Goal: Check status: Check status

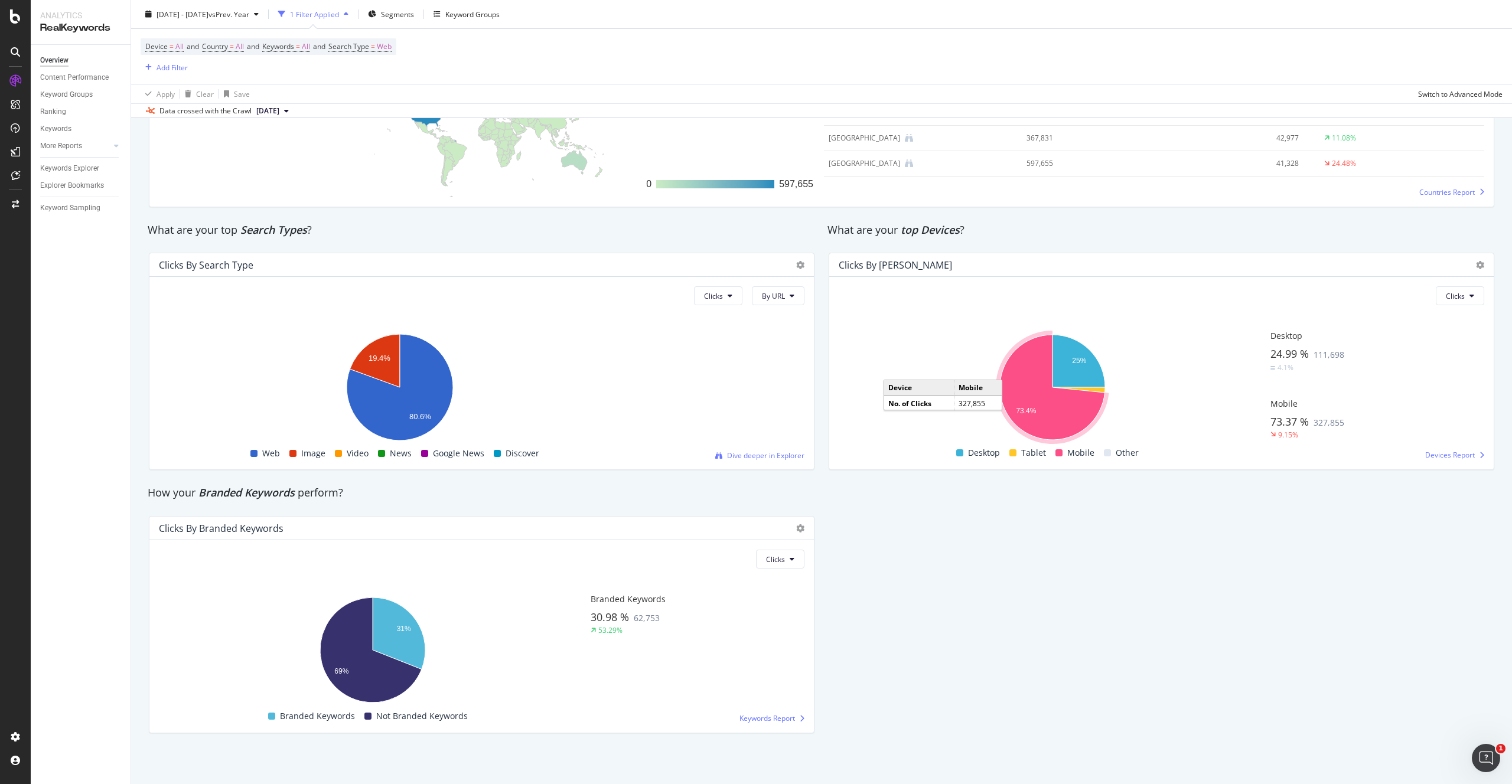
scroll to position [1872, 0]
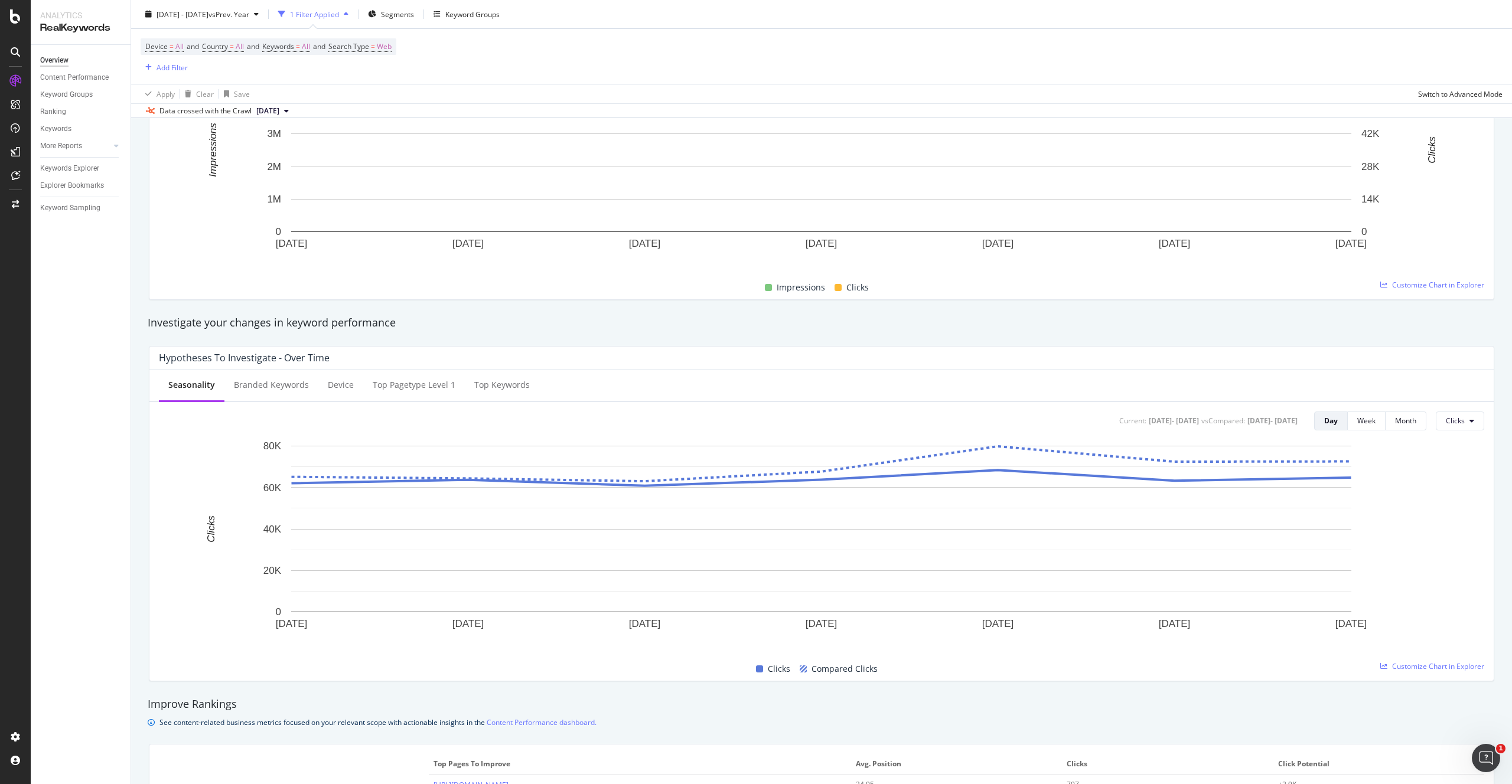
scroll to position [234, 0]
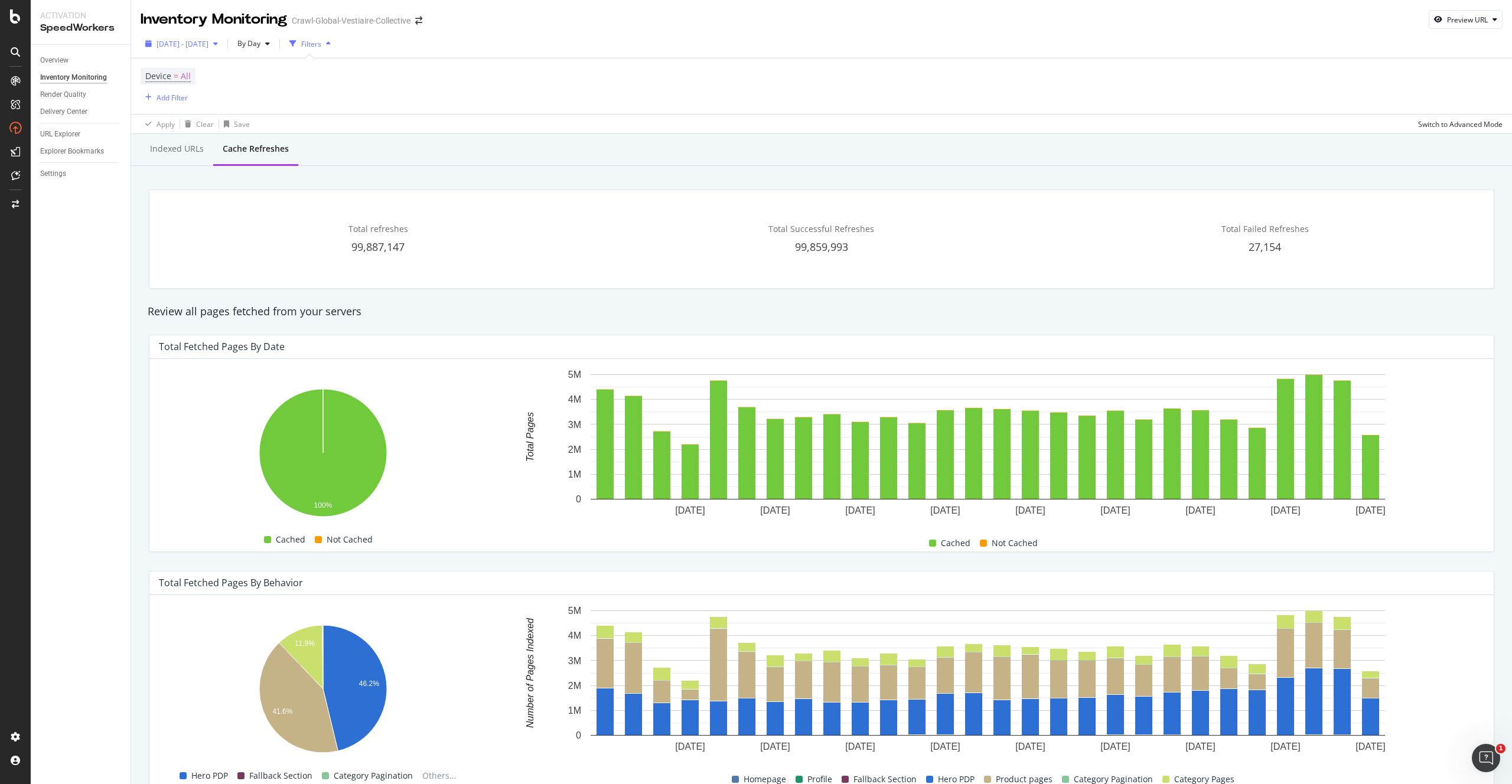
click at [208, 47] on span "2025 Aug. 16th - Sep. 12th" at bounding box center [182, 43] width 52 height 10
click at [179, 160] on div "Custom" at bounding box center [183, 156] width 26 height 10
click at [193, 173] on input "2025/08/16" at bounding box center [181, 175] width 47 height 16
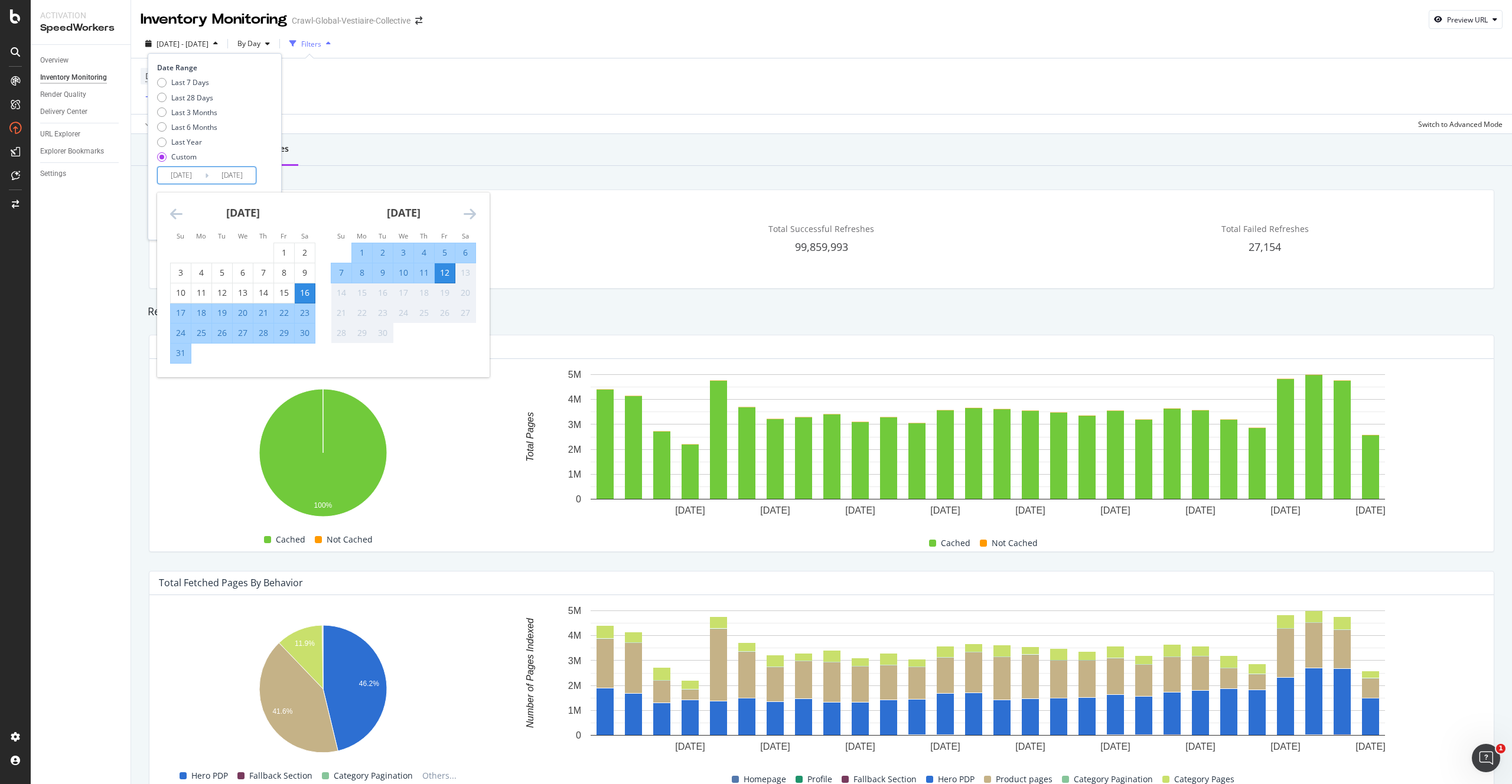
click at [382, 274] on div "9" at bounding box center [382, 272] width 20 height 12
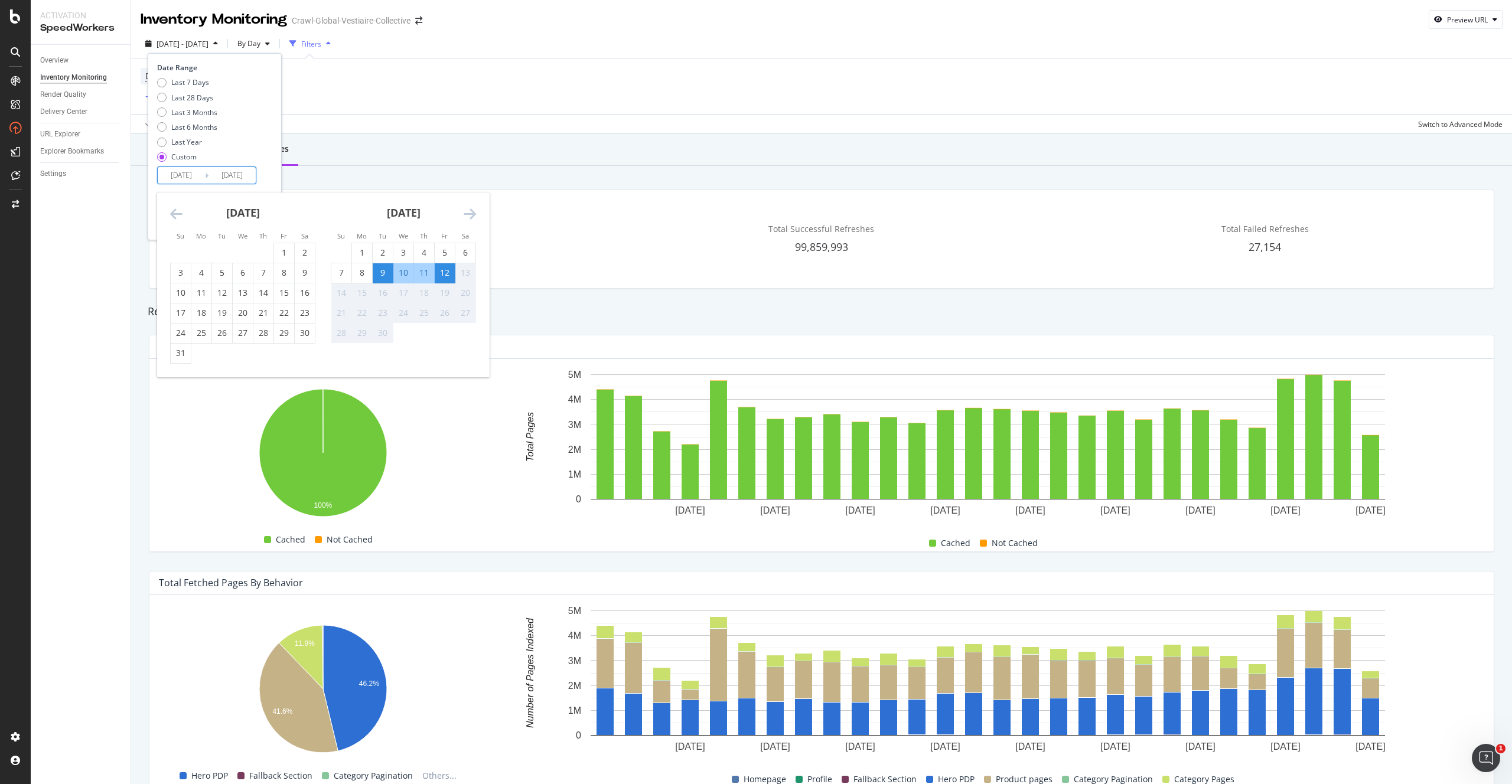
type input "2025/09/09"
click at [382, 274] on div "9" at bounding box center [382, 272] width 20 height 12
type input "2025/09/09"
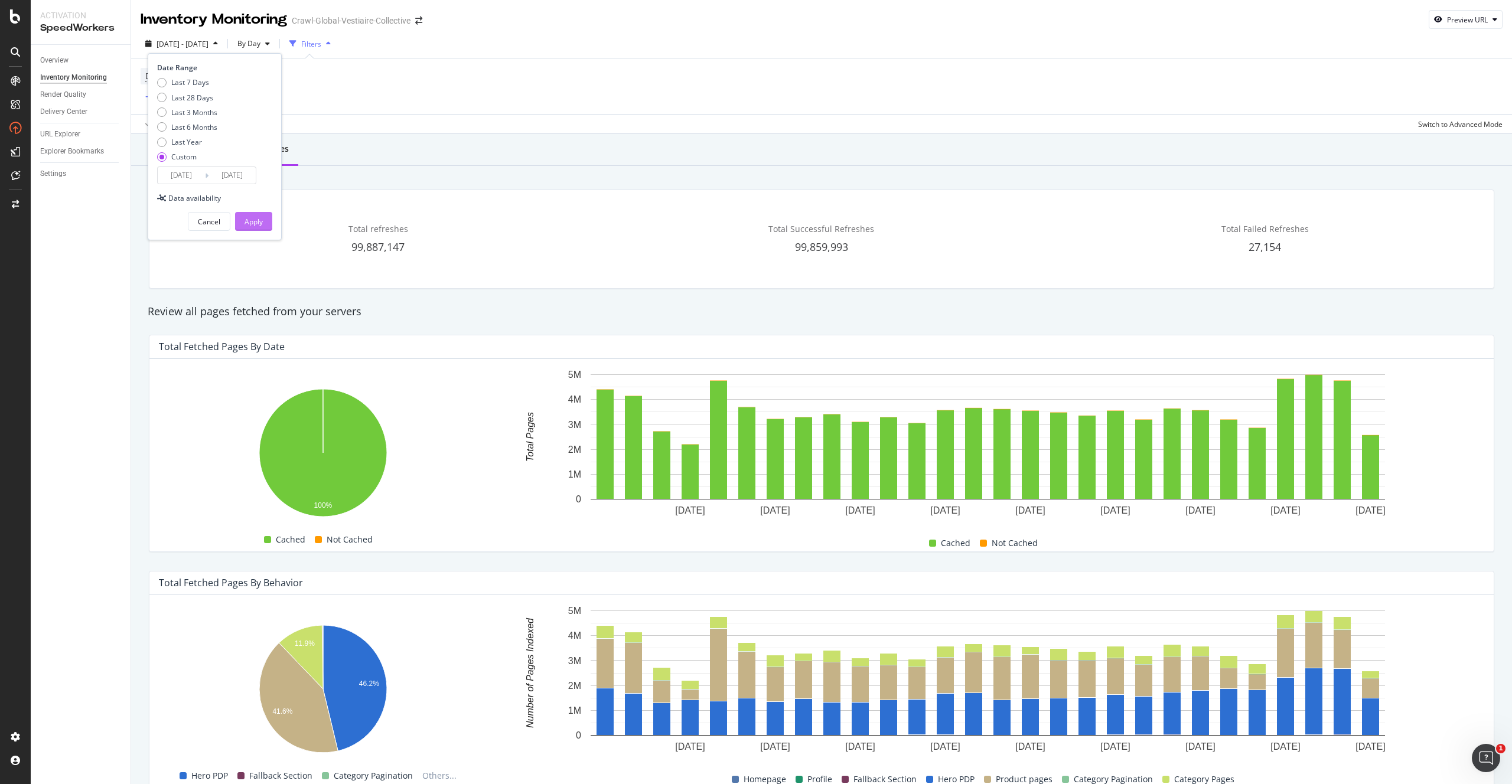
click at [253, 220] on div "Apply" at bounding box center [254, 221] width 19 height 10
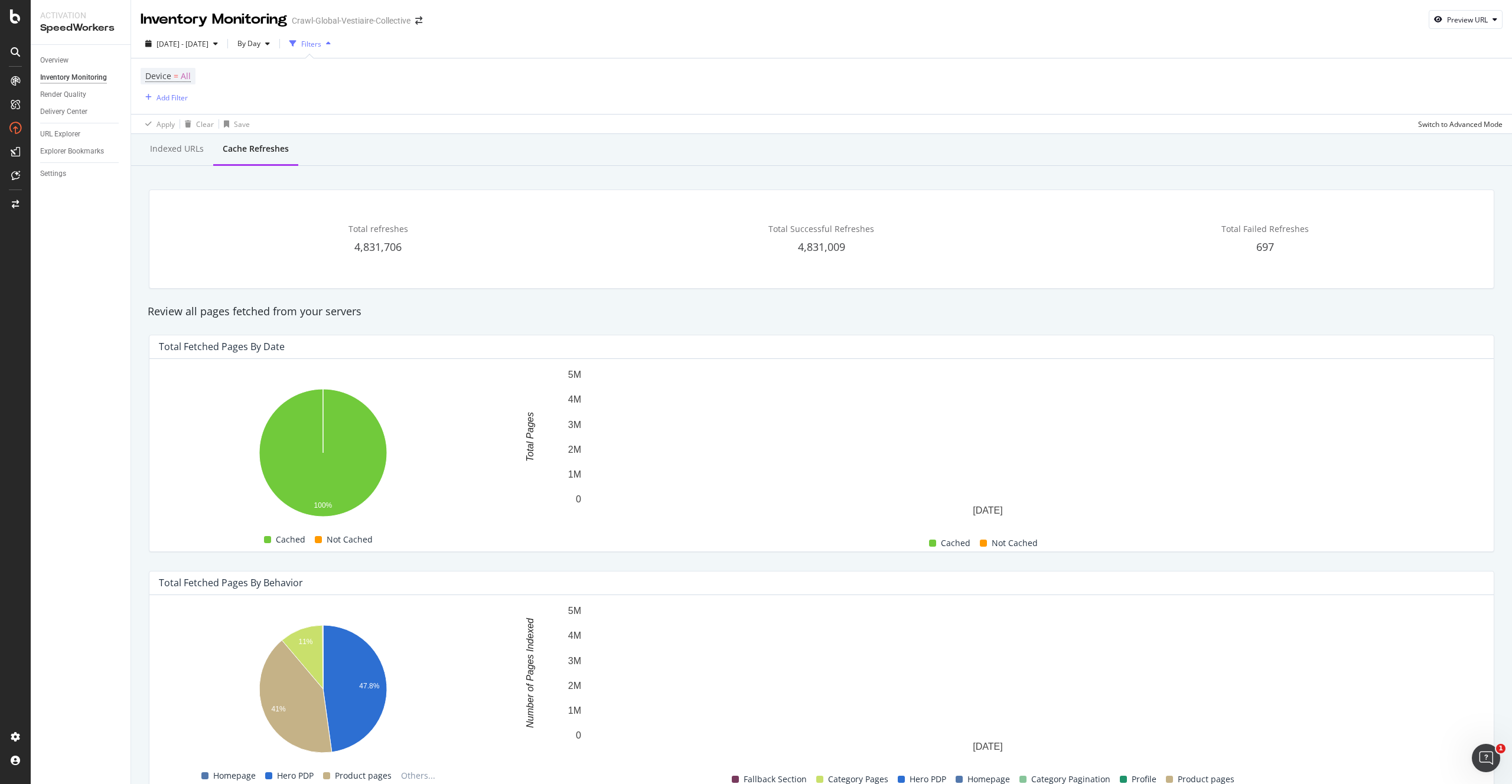
scroll to position [554, 0]
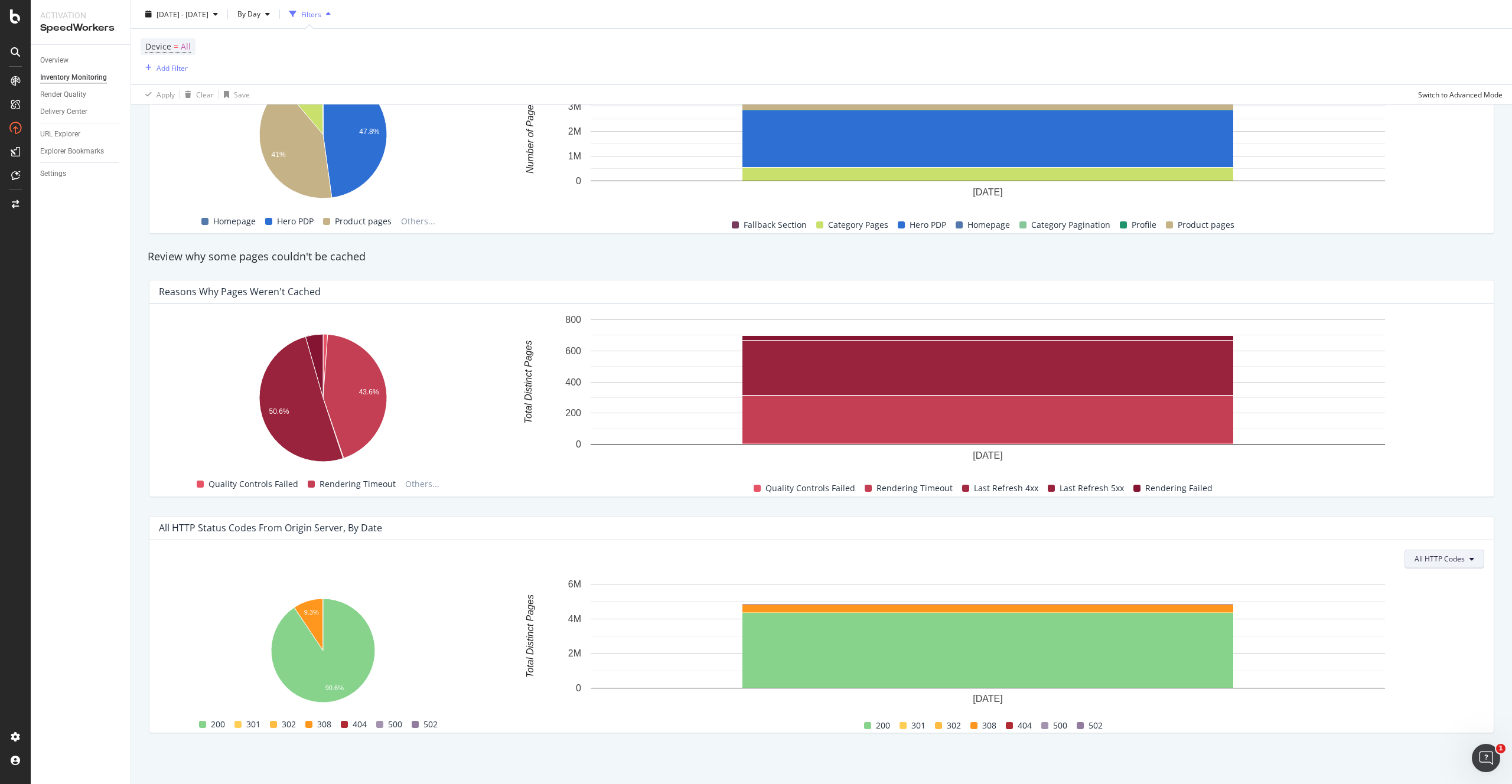
click at [1443, 559] on span "All HTTP Codes" at bounding box center [1439, 558] width 50 height 10
click at [1358, 616] on span "Only 5xx HTTP Codes" at bounding box center [1357, 614] width 76 height 11
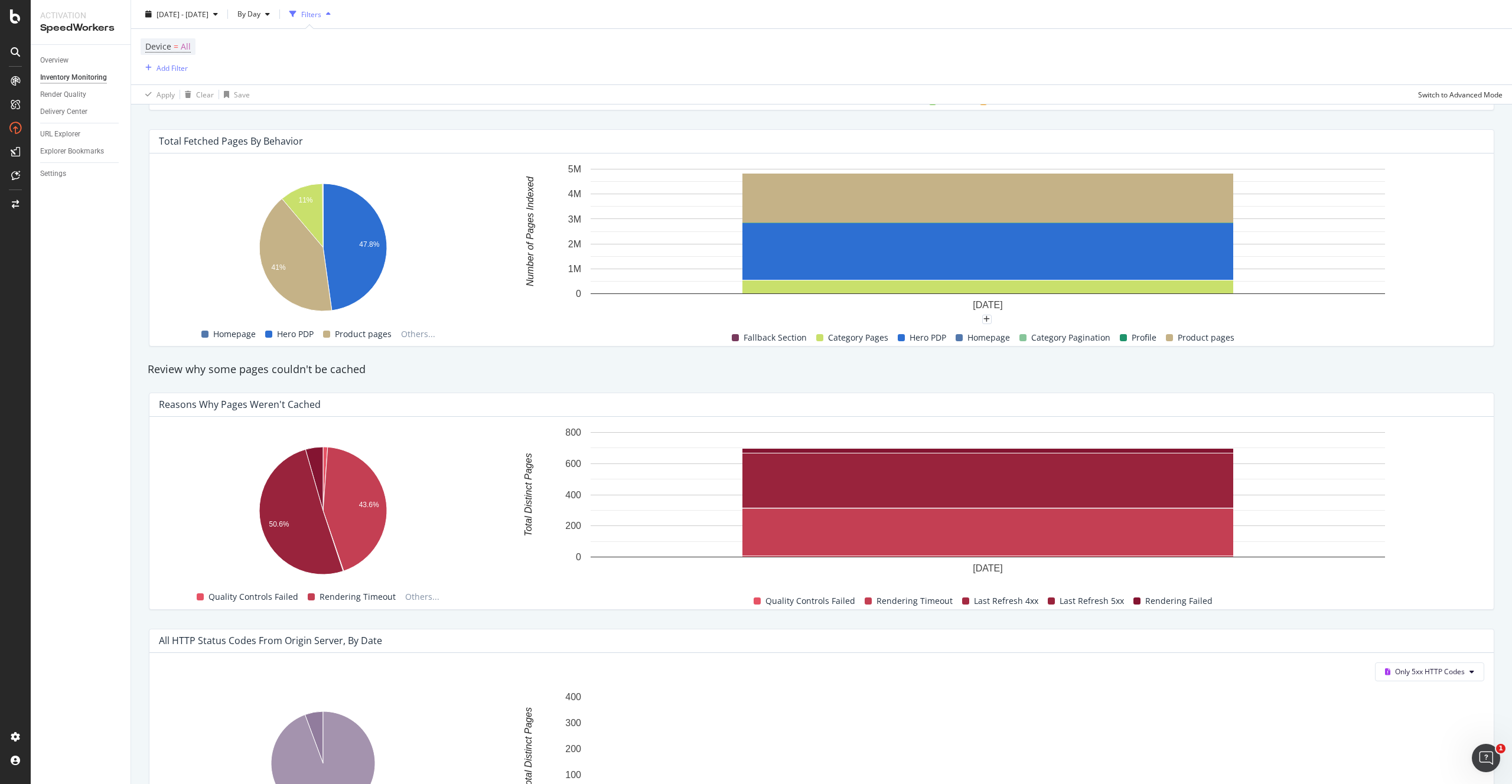
scroll to position [0, 0]
